Goal: Task Accomplishment & Management: Manage account settings

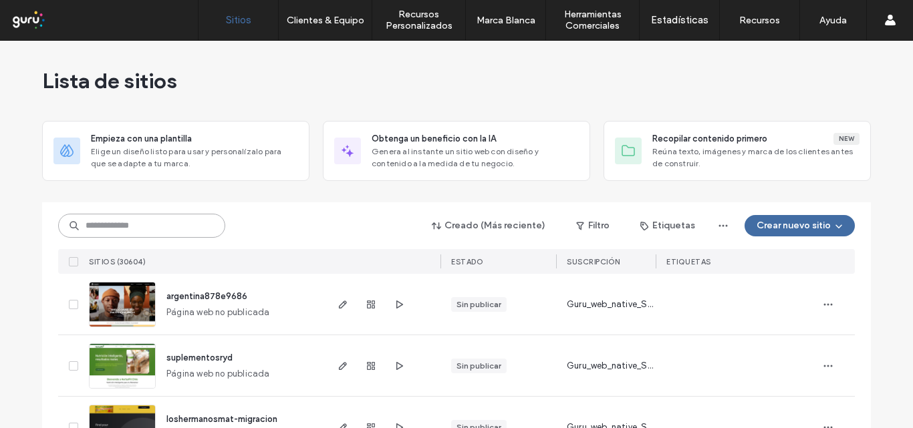
click at [117, 220] on input at bounding box center [141, 226] width 167 height 24
paste input "**********"
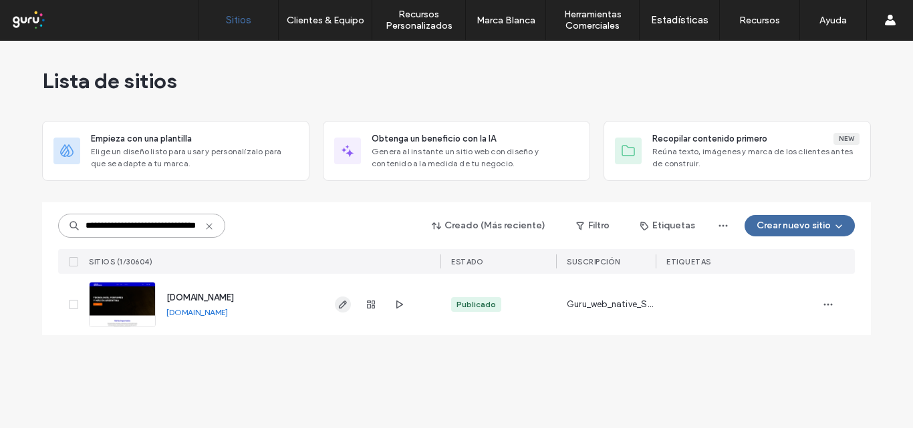
type input "**********"
click at [342, 306] on icon "button" at bounding box center [342, 304] width 11 height 11
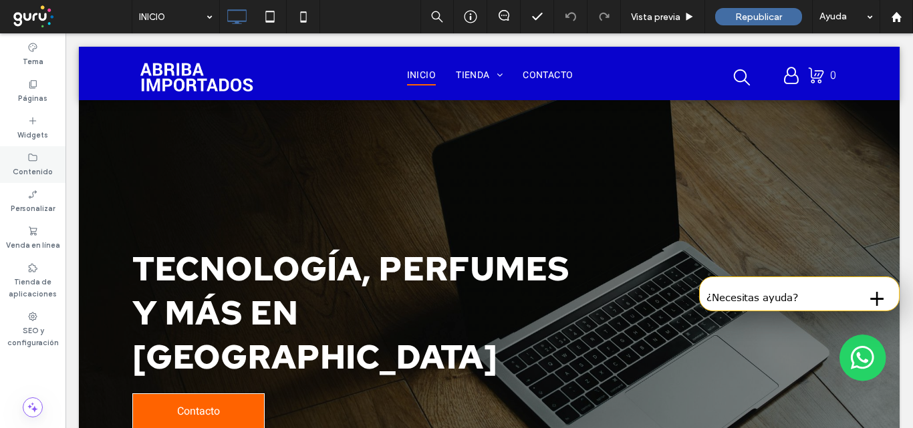
click at [32, 158] on icon at bounding box center [32, 157] width 11 height 11
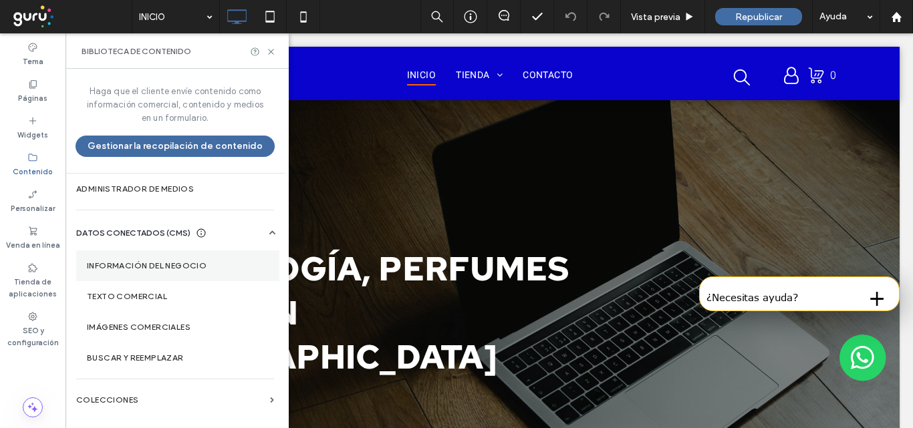
click at [132, 269] on label "Información del negocio" at bounding box center [178, 265] width 182 height 9
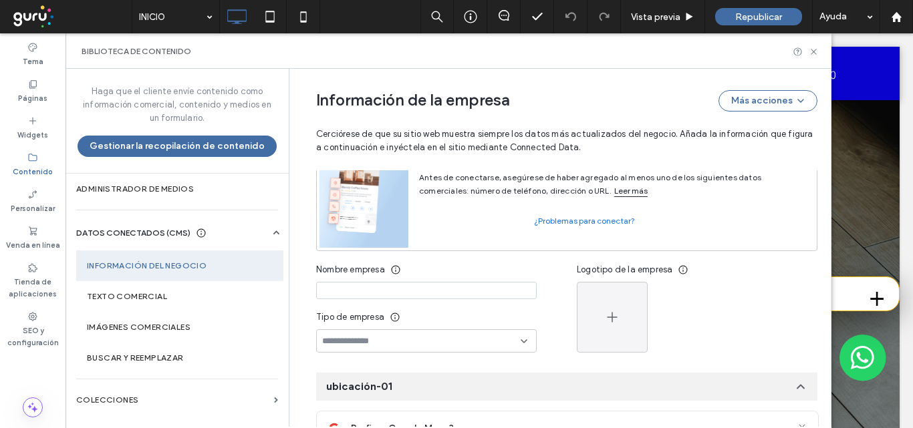
scroll to position [84, 0]
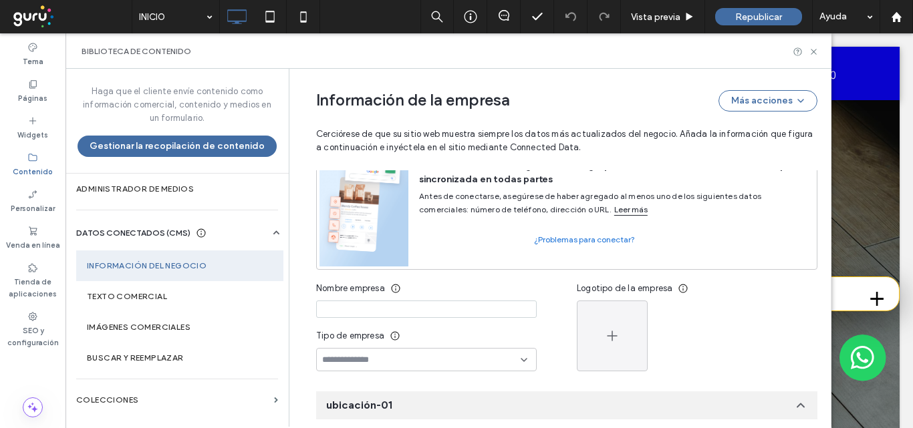
click at [363, 308] on input at bounding box center [426, 309] width 220 height 17
paste input "**********"
type input "**********"
click at [343, 362] on input at bounding box center [421, 360] width 198 height 11
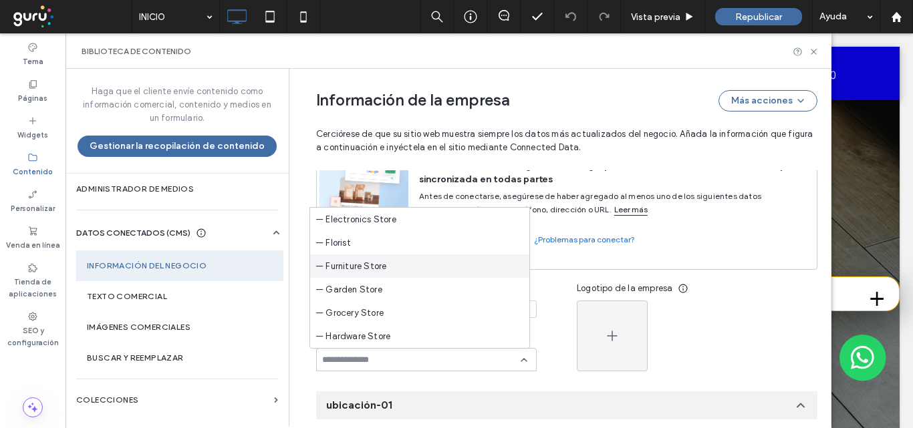
scroll to position [2739, 0]
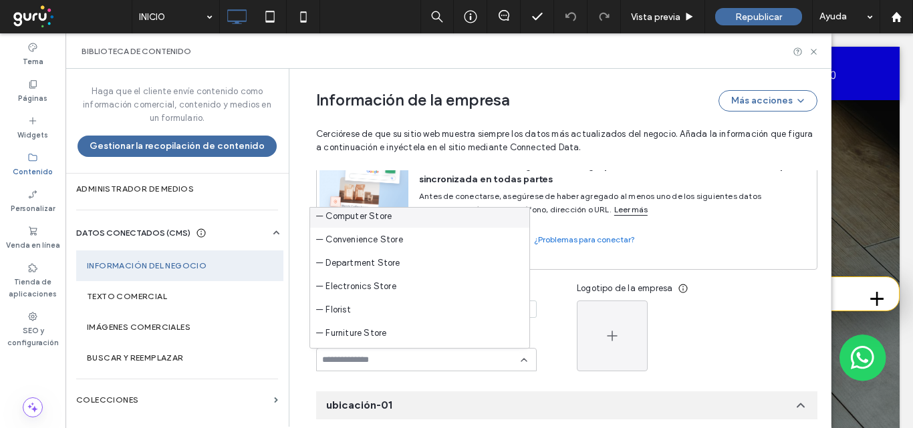
click at [400, 211] on div "— Computer Store" at bounding box center [419, 215] width 219 height 23
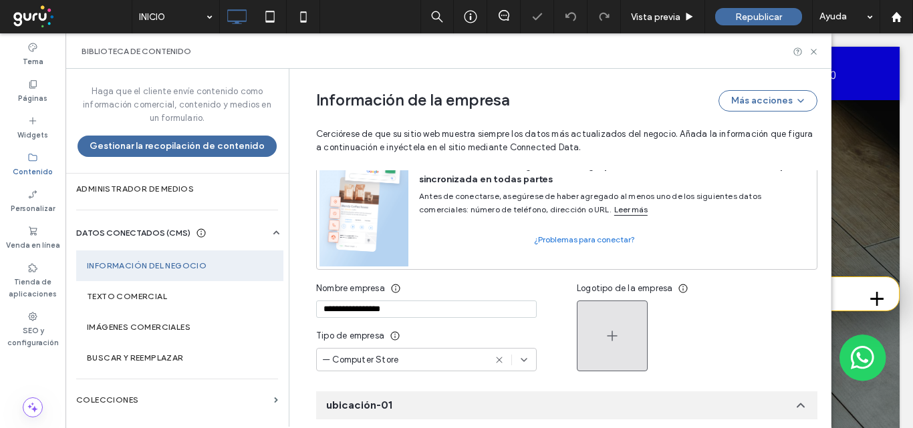
click at [611, 335] on icon "button" at bounding box center [612, 336] width 16 height 16
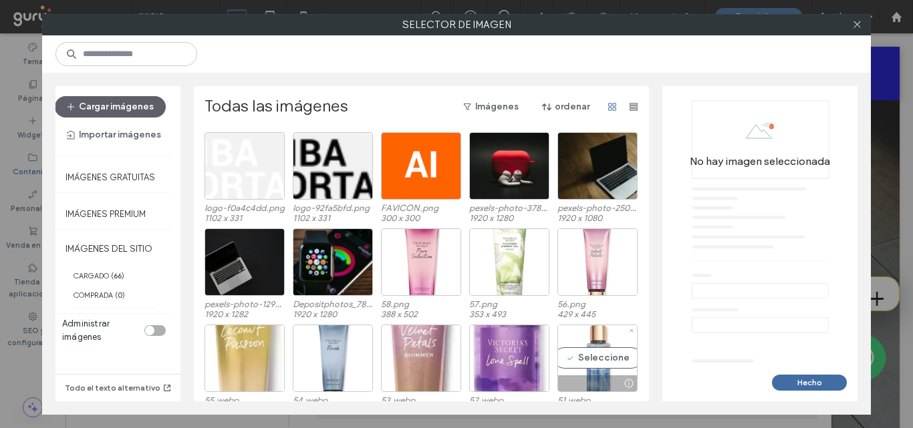
scroll to position [0, 0]
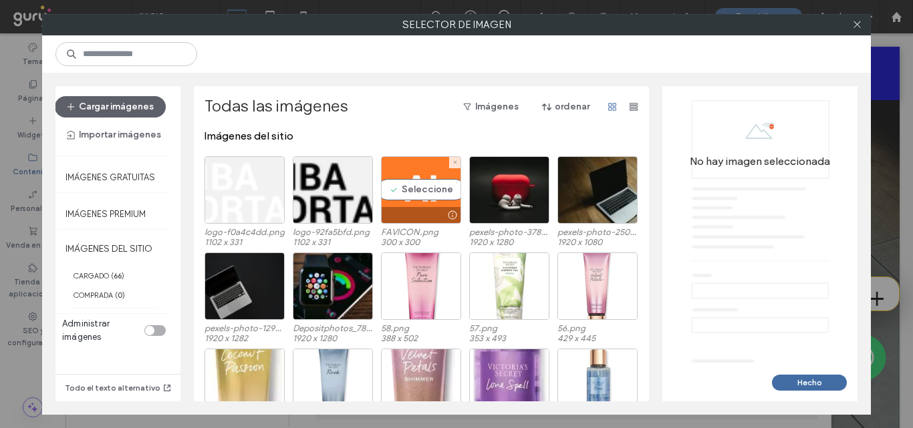
click at [419, 191] on div "Seleccione" at bounding box center [421, 189] width 80 height 67
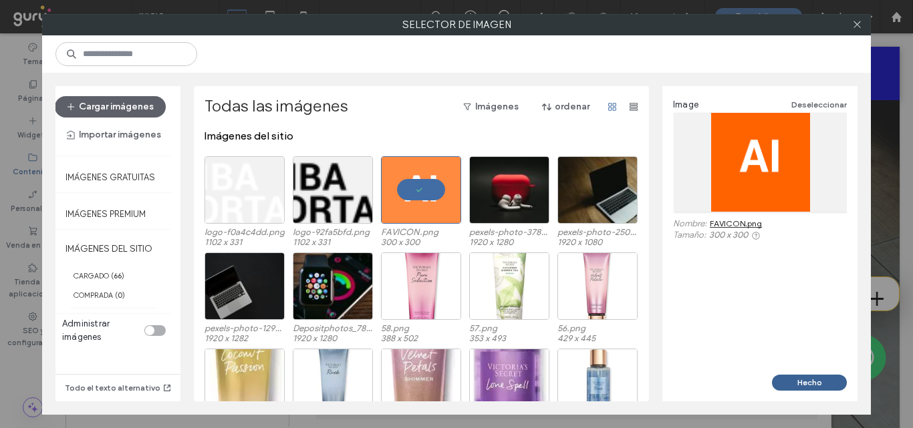
click at [809, 385] on button "Hecho" at bounding box center [809, 383] width 75 height 16
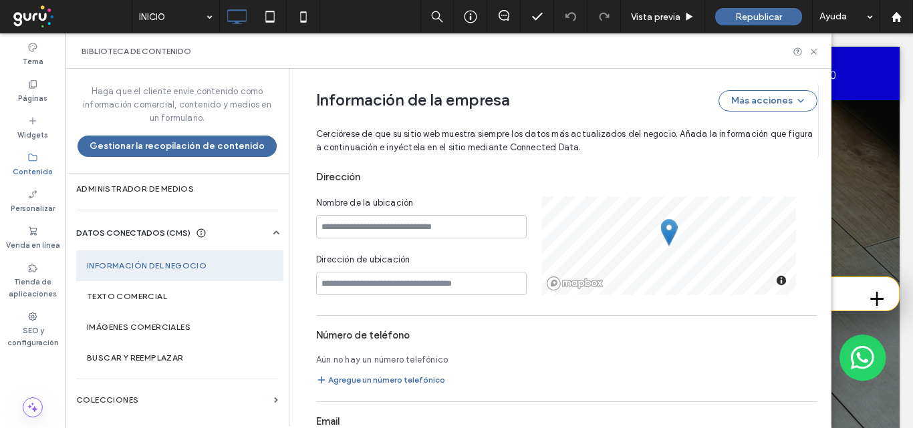
scroll to position [418, 0]
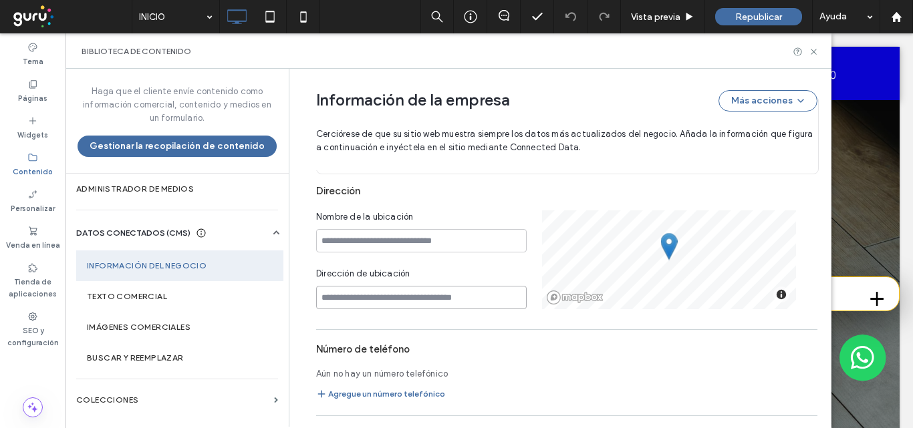
click at [352, 299] on input at bounding box center [421, 297] width 210 height 23
click at [328, 249] on input at bounding box center [421, 240] width 210 height 23
type input "**"
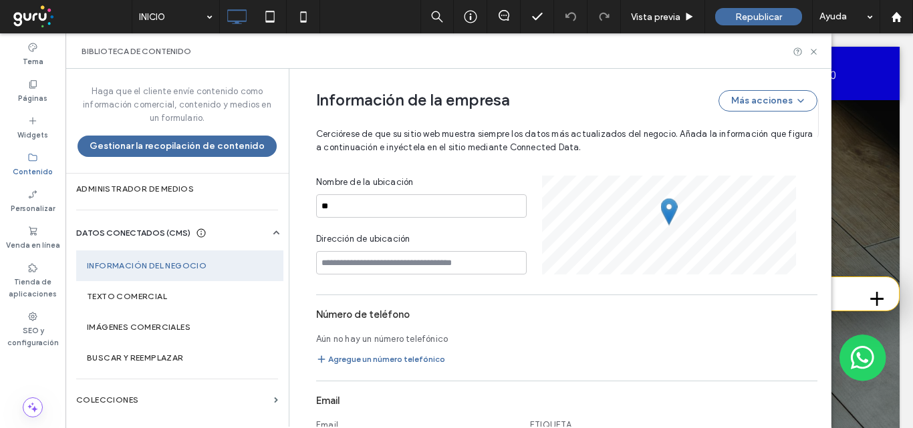
scroll to position [355, 0]
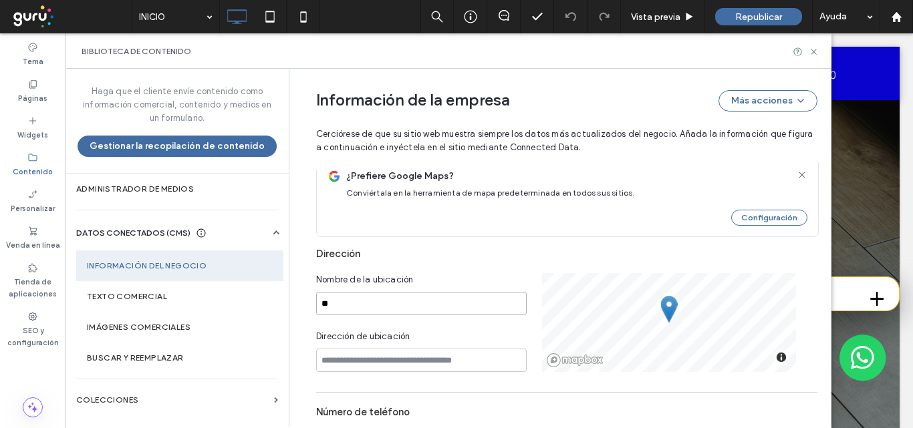
click at [327, 303] on input "**" at bounding box center [421, 303] width 210 height 23
type input "*********"
click at [327, 363] on input at bounding box center [421, 360] width 210 height 23
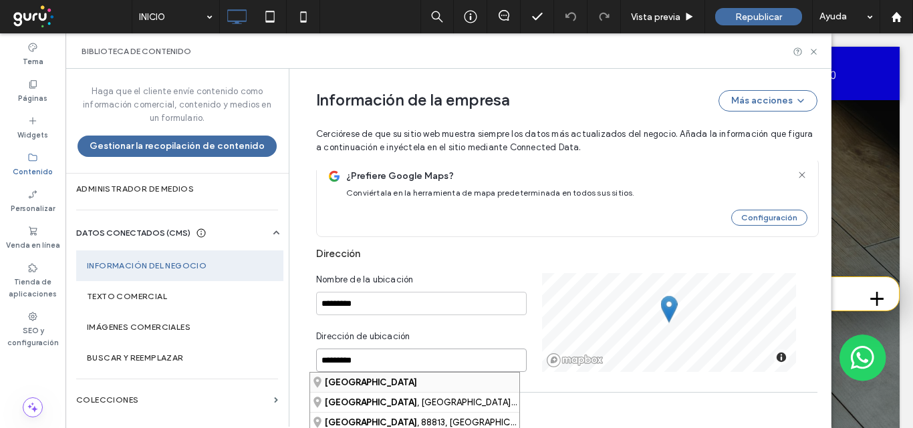
type input "*********"
click at [369, 384] on div "[GEOGRAPHIC_DATA]" at bounding box center [414, 382] width 209 height 19
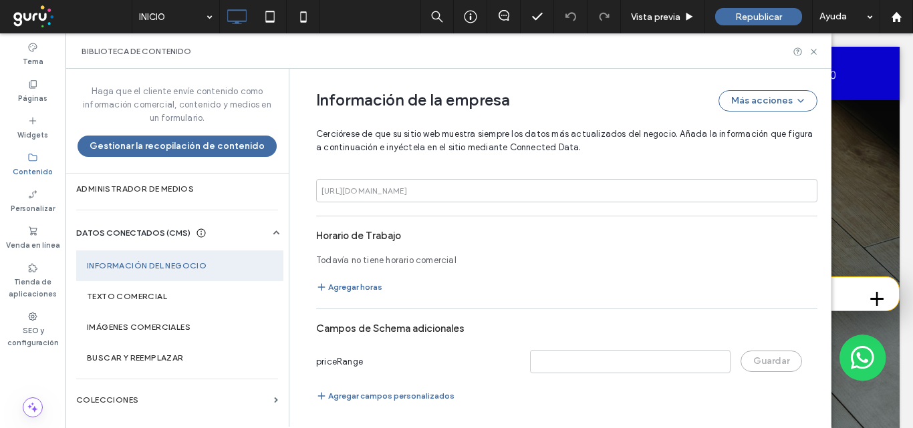
scroll to position [836, 0]
click at [316, 283] on icon "button" at bounding box center [321, 286] width 11 height 11
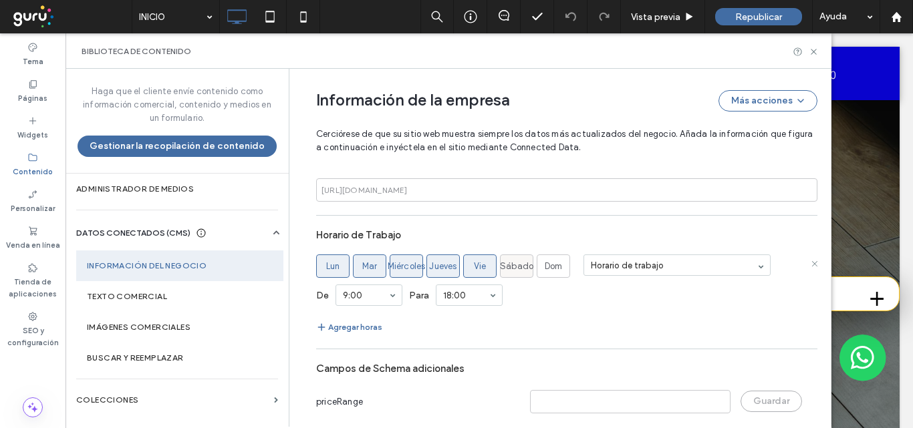
click at [510, 265] on span "Sábado" at bounding box center [516, 266] width 33 height 13
click at [316, 327] on icon "button" at bounding box center [321, 327] width 11 height 11
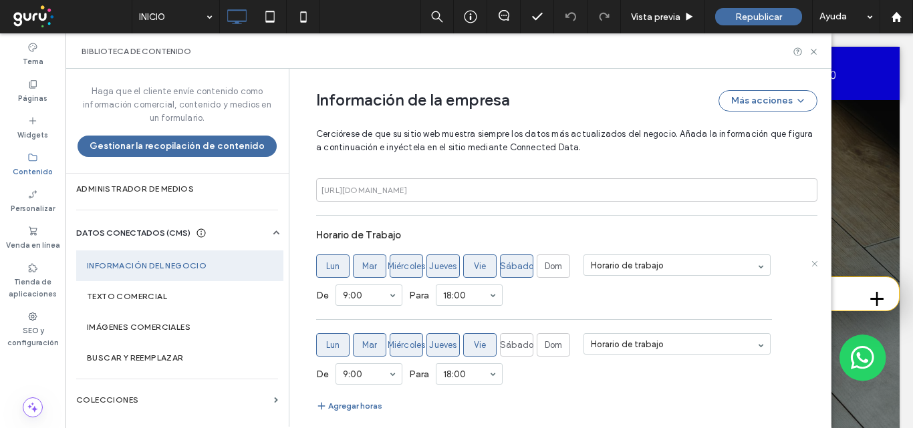
click at [512, 270] on span "Sábado" at bounding box center [516, 266] width 33 height 13
drag, startPoint x: 327, startPoint y: 344, endPoint x: 341, endPoint y: 347, distance: 13.6
click at [328, 344] on span "Lun" at bounding box center [333, 345] width 14 height 13
drag, startPoint x: 352, startPoint y: 342, endPoint x: 393, endPoint y: 342, distance: 41.4
click at [353, 342] on label "Mar" at bounding box center [369, 344] width 33 height 23
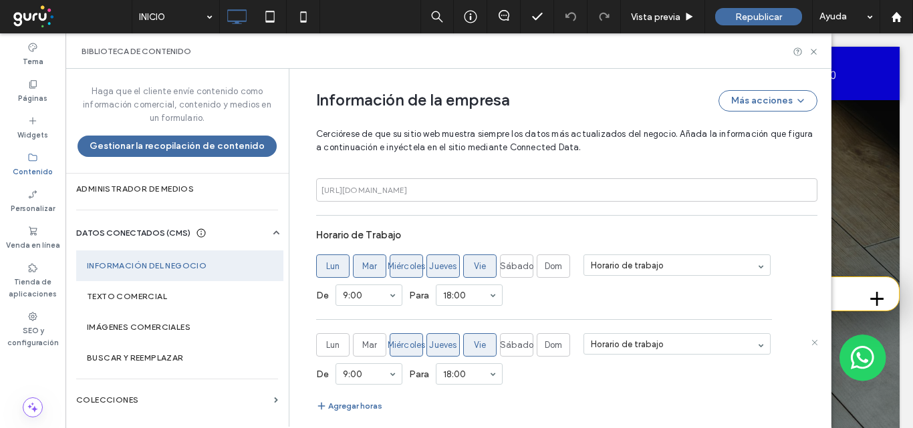
click at [398, 341] on span "Miércoles" at bounding box center [406, 345] width 38 height 13
click at [440, 343] on span "Jueves" at bounding box center [442, 345] width 27 height 13
click at [466, 345] on label "Vie" at bounding box center [479, 344] width 33 height 23
click at [513, 348] on span "Sábado" at bounding box center [516, 345] width 33 height 13
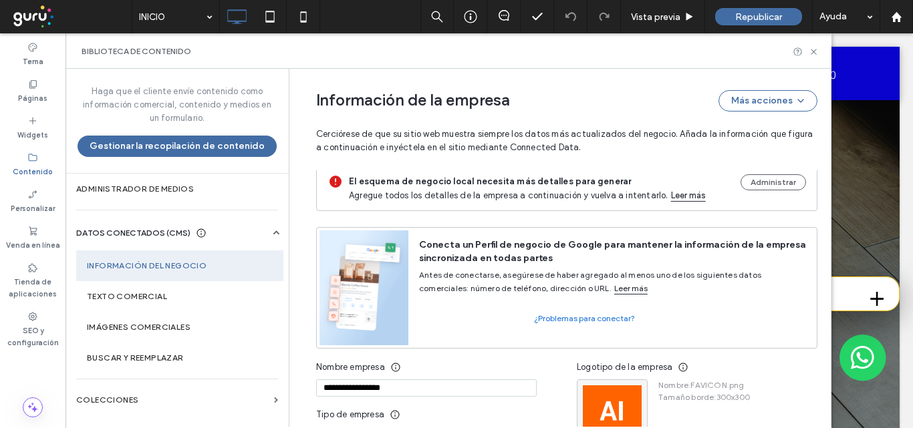
scroll to position [0, 0]
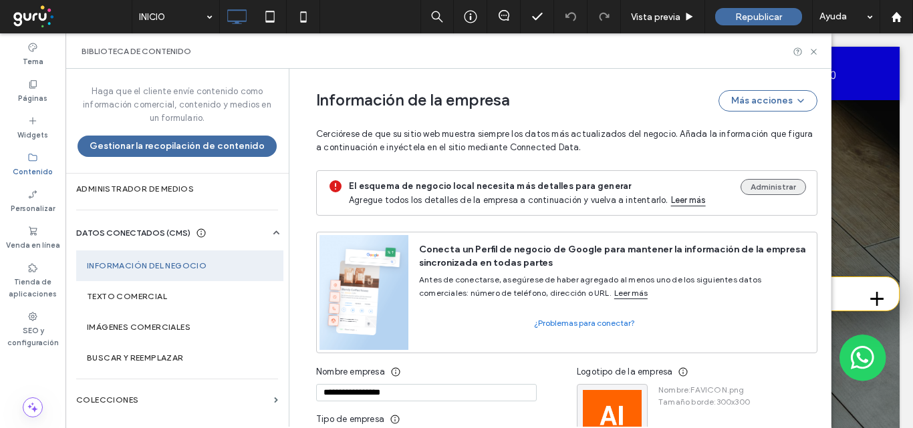
click at [760, 186] on button "Administrar" at bounding box center [772, 187] width 65 height 16
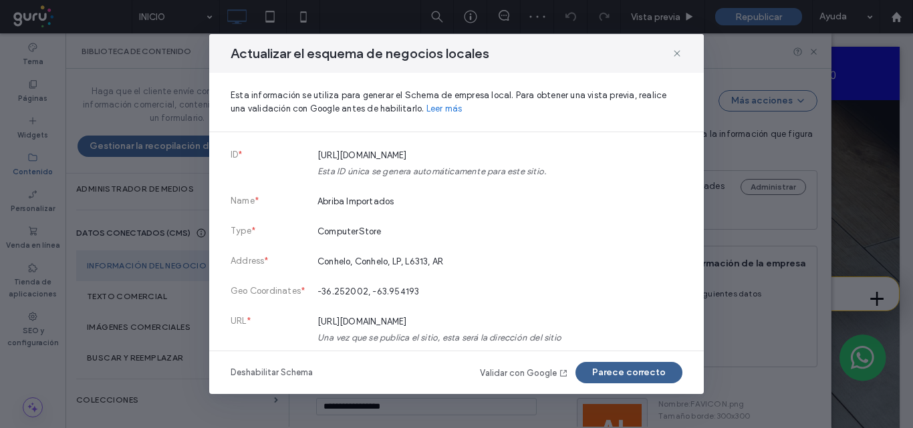
click at [619, 368] on button "Parece correcto" at bounding box center [628, 372] width 107 height 21
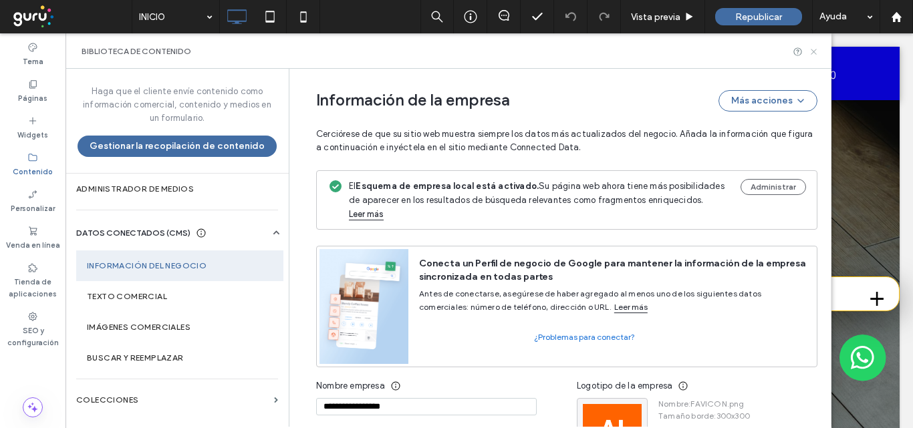
click at [812, 54] on icon at bounding box center [813, 52] width 10 height 10
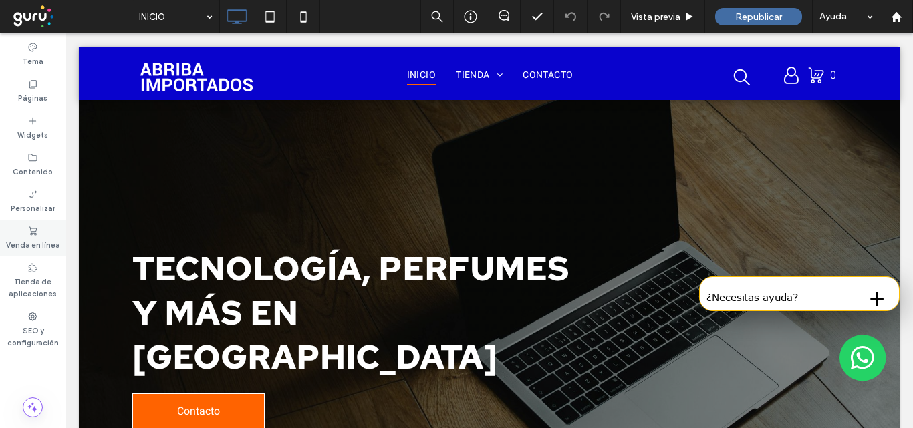
click at [32, 238] on label "Venda en línea" at bounding box center [33, 243] width 54 height 15
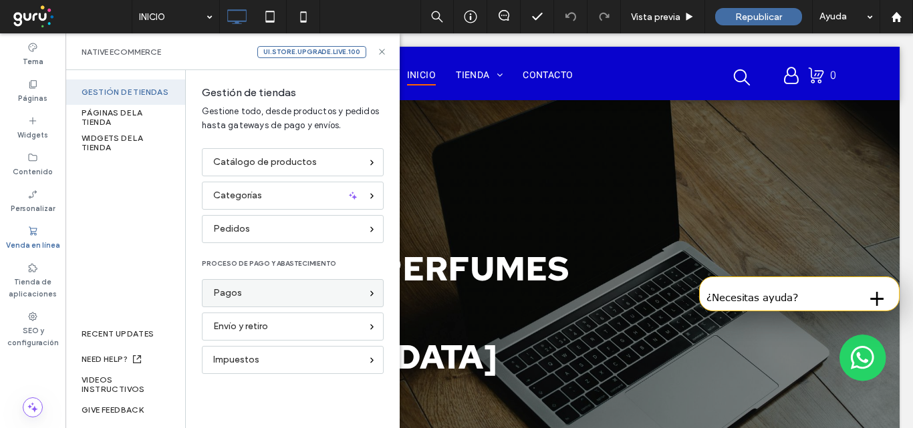
click at [283, 295] on div "Pagos" at bounding box center [287, 293] width 148 height 15
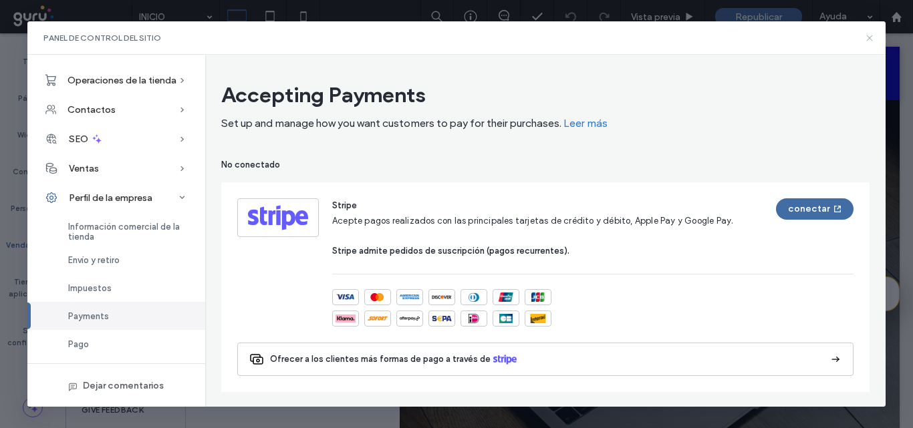
click at [869, 38] on use at bounding box center [869, 38] width 6 height 6
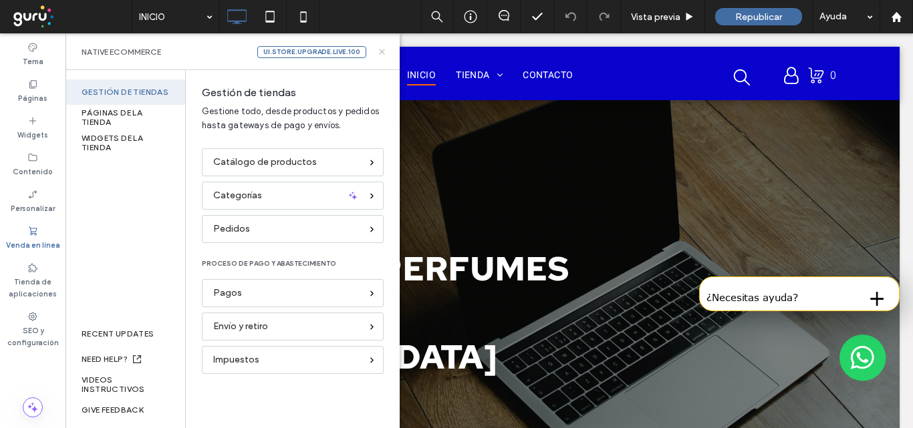
click at [380, 53] on use at bounding box center [381, 51] width 5 height 5
